Goal: Task Accomplishment & Management: Manage account settings

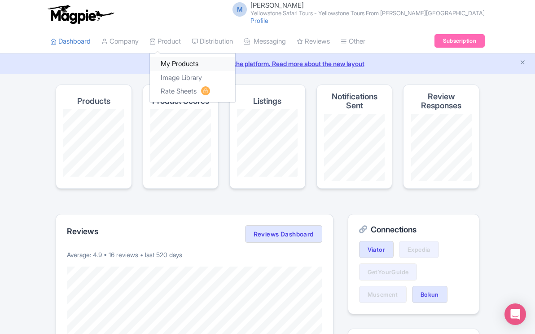
click at [176, 62] on link "My Products" at bounding box center [192, 64] width 85 height 14
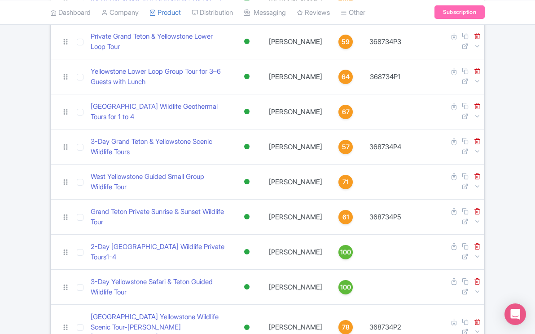
scroll to position [263, 0]
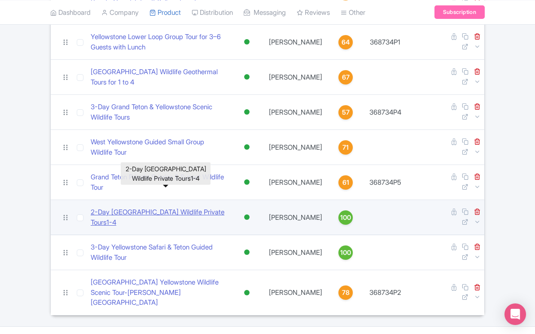
click at [214, 207] on link "2-Day [GEOGRAPHIC_DATA] Wildlife Private Tours1-4" at bounding box center [159, 217] width 136 height 20
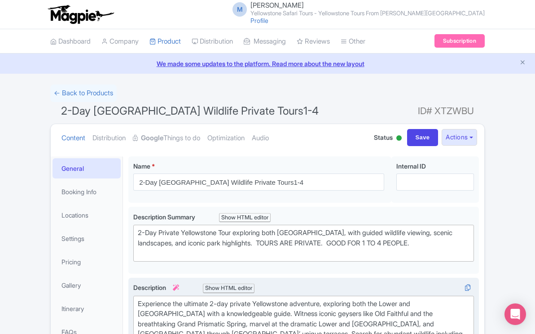
scroll to position [211, 0]
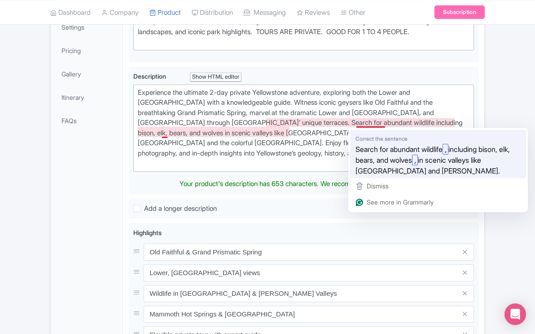
type trix-editor "<div>Experience the ultimate 2-day private Yellowstone adventure, exploring bot…"
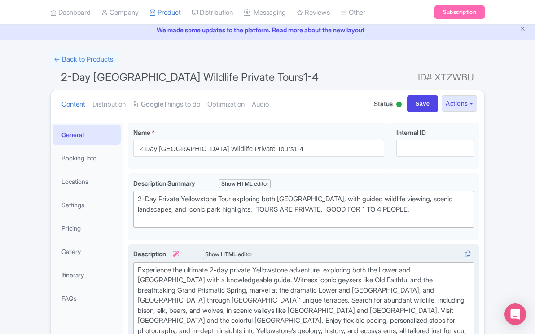
scroll to position [0, 0]
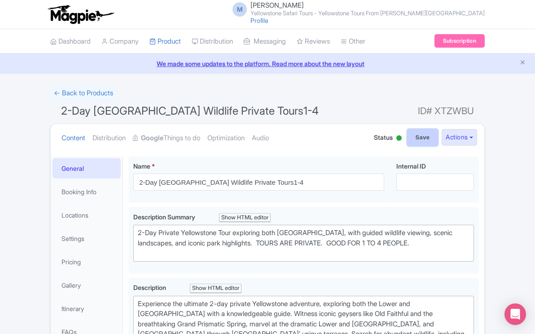
click at [420, 140] on input "Save" at bounding box center [422, 137] width 31 height 17
type input "Saving..."
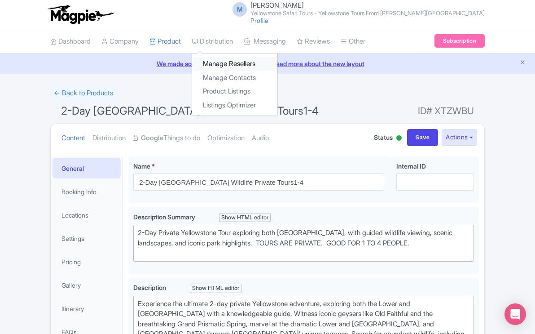
click at [230, 64] on link "Manage Resellers" at bounding box center [234, 64] width 85 height 14
